Goal: Information Seeking & Learning: Learn about a topic

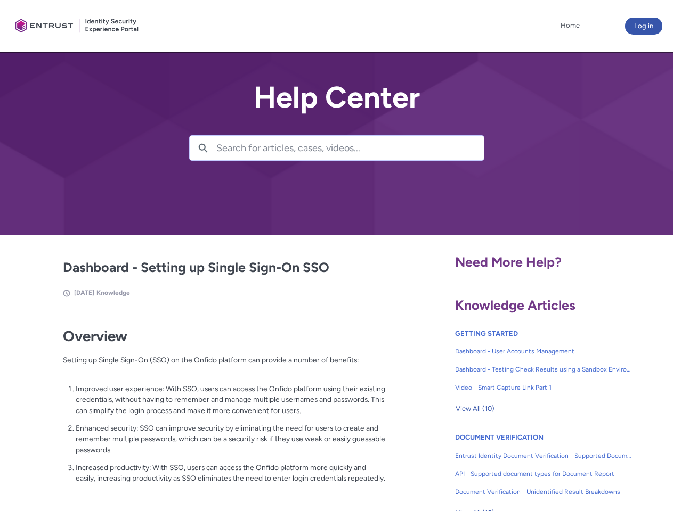
click at [203, 148] on lightning-primitive-icon "button" at bounding box center [203, 147] width 10 height 8
click at [204, 408] on p "Improved user experience: With SSO, users can access the Onfido platform using …" at bounding box center [231, 400] width 310 height 33
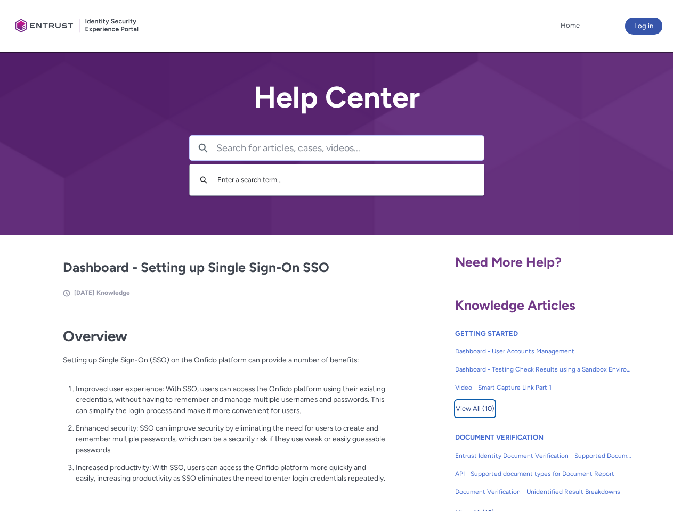
click at [475, 409] on span "View All (10)" at bounding box center [475, 409] width 39 height 16
click at [515, 466] on link "API - Supported document types for Document Report" at bounding box center [543, 474] width 177 height 18
